Goal: Find specific page/section: Find specific page/section

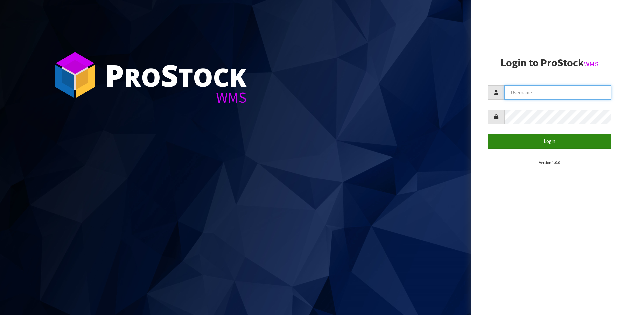
type input "[PERSON_NAME]"
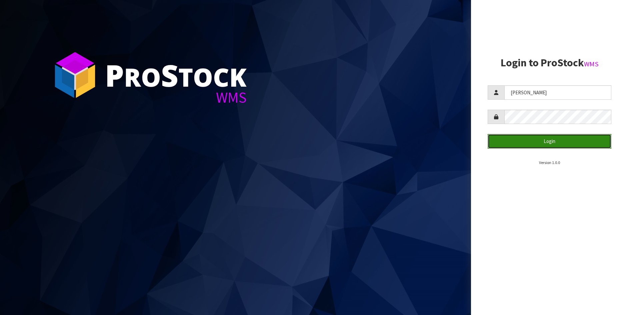
click at [565, 140] on button "Login" at bounding box center [550, 141] width 124 height 14
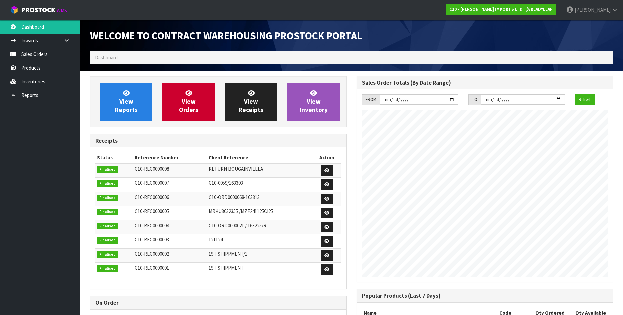
scroll to position [316, 266]
click at [43, 54] on link "Sales Orders" at bounding box center [40, 54] width 80 height 14
